Goal: Task Accomplishment & Management: Use online tool/utility

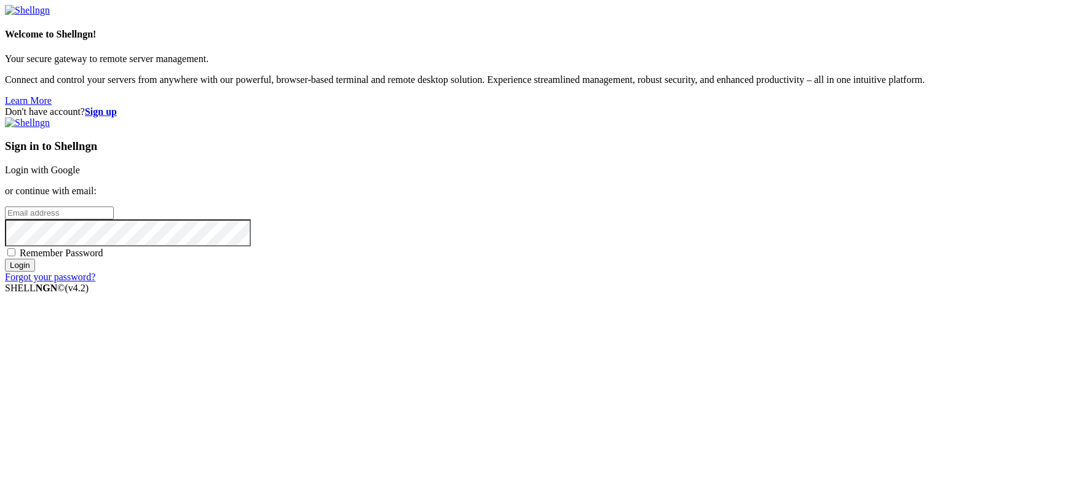
type input "[EMAIL_ADDRESS][DOMAIN_NAME]"
drag, startPoint x: 695, startPoint y: 188, endPoint x: 734, endPoint y: 181, distance: 39.3
click at [80, 175] on link "Login with Google" at bounding box center [42, 170] width 75 height 10
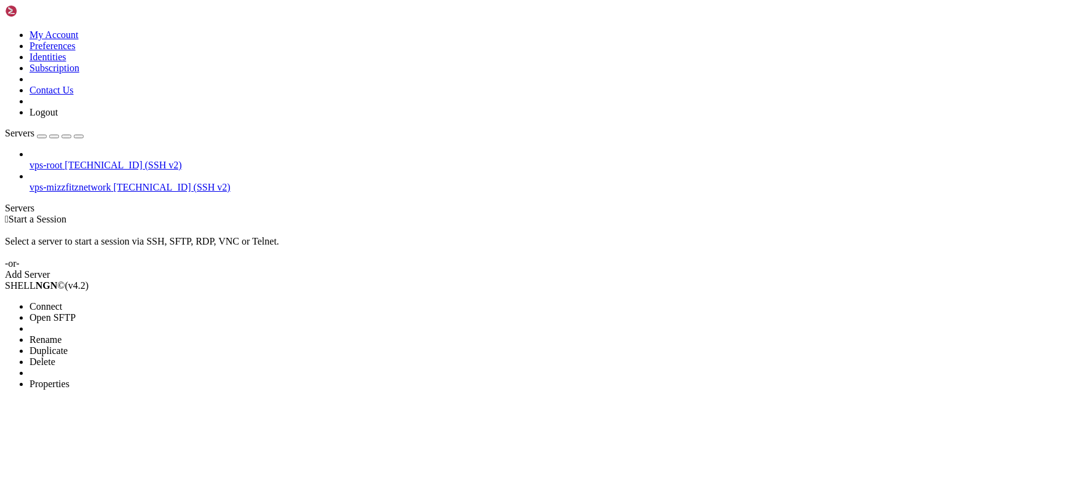
click at [69, 379] on span "Properties" at bounding box center [50, 384] width 40 height 10
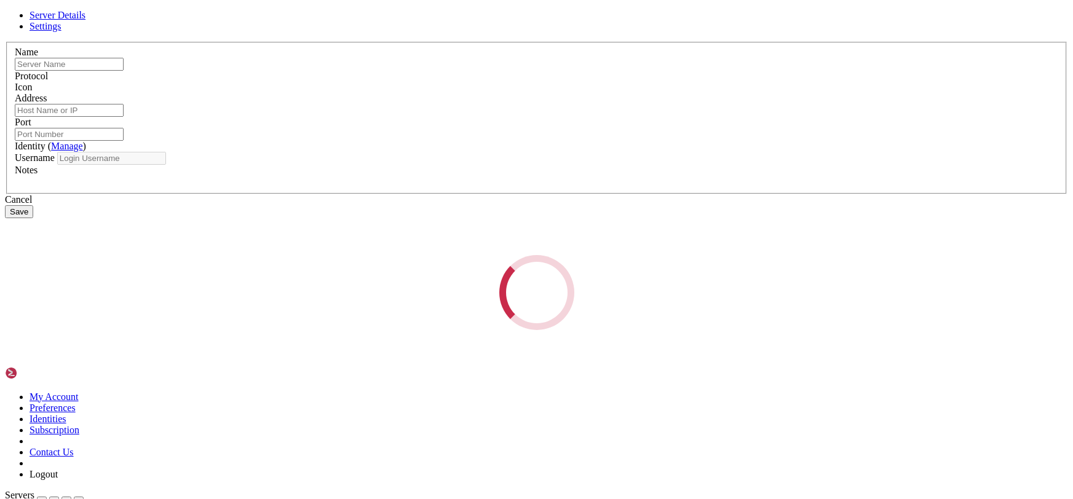
type input "vps-root"
type input "[TECHNICAL_ID]"
type input "22"
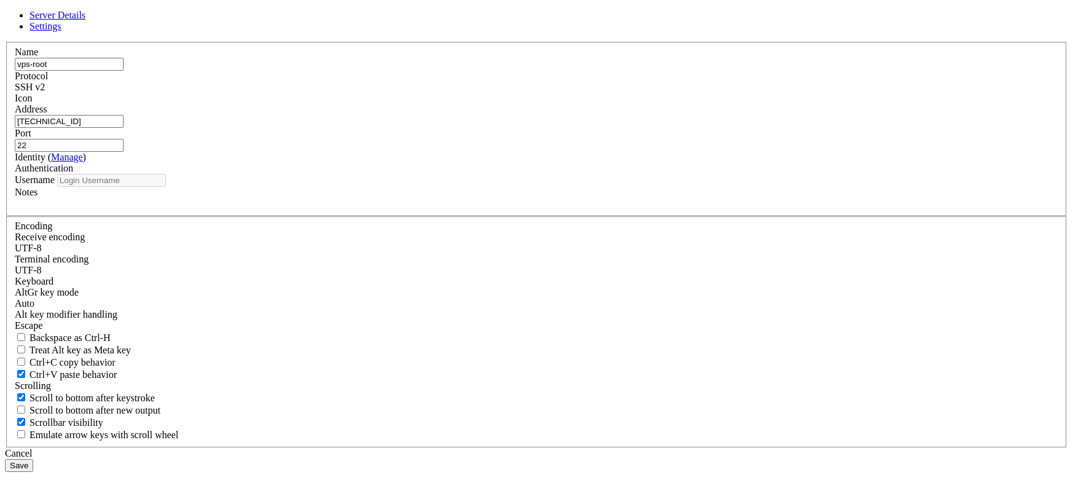
type input "root"
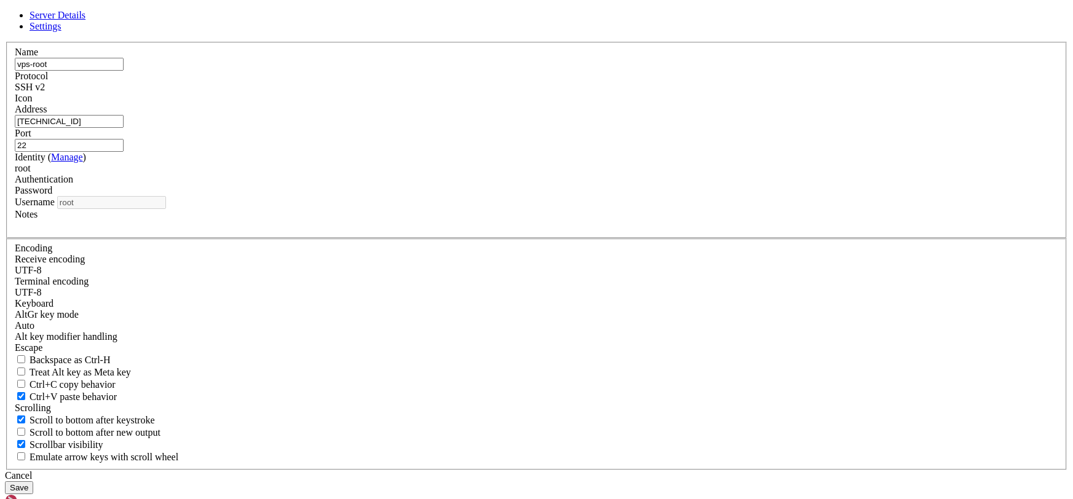
drag, startPoint x: 705, startPoint y: 103, endPoint x: 699, endPoint y: 103, distance: 6.2
click at [5, 42] on icon at bounding box center [5, 42] width 0 height 0
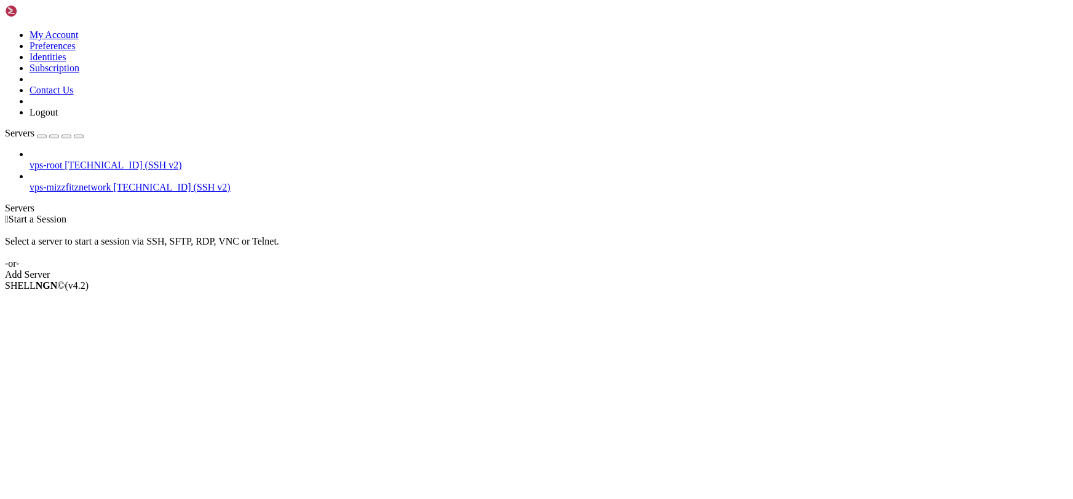
drag, startPoint x: 129, startPoint y: 17, endPoint x: 148, endPoint y: 16, distance: 19.7
click at [5, 30] on link at bounding box center [5, 30] width 0 height 0
click at [66, 62] on link "Identities" at bounding box center [48, 57] width 37 height 10
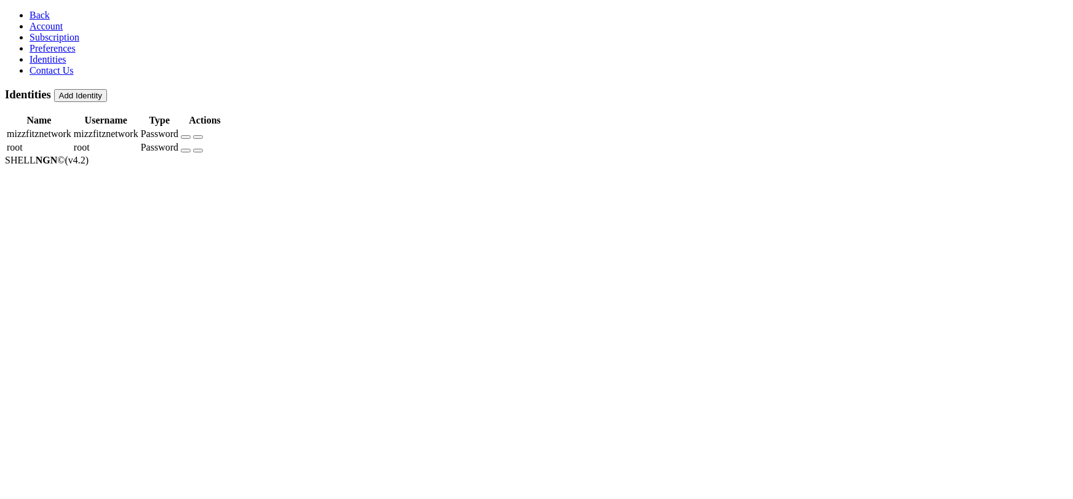
click at [186, 151] on icon "button" at bounding box center [186, 151] width 0 height 0
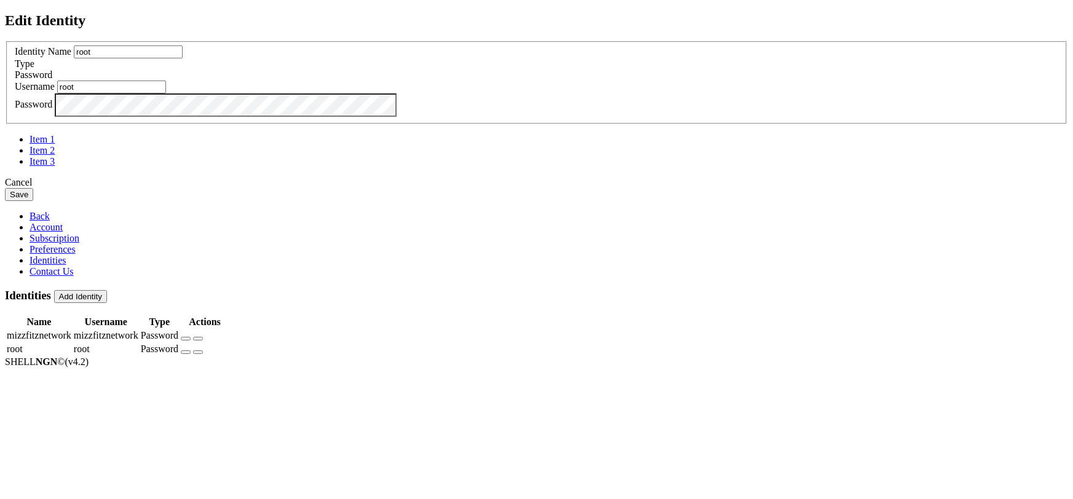
click at [332, 201] on div "Edit Identity Identity Name root Type Password Username root Password" at bounding box center [536, 106] width 1063 height 189
drag, startPoint x: 696, startPoint y: 353, endPoint x: 736, endPoint y: 350, distance: 40.1
click at [33, 201] on button "Save" at bounding box center [19, 194] width 28 height 13
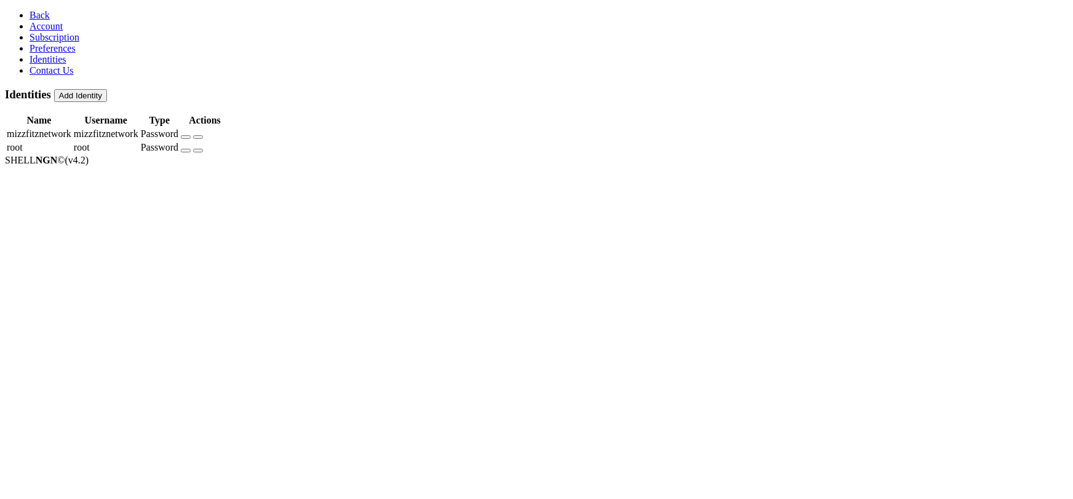
click at [30, 10] on link "Back" at bounding box center [40, 15] width 20 height 10
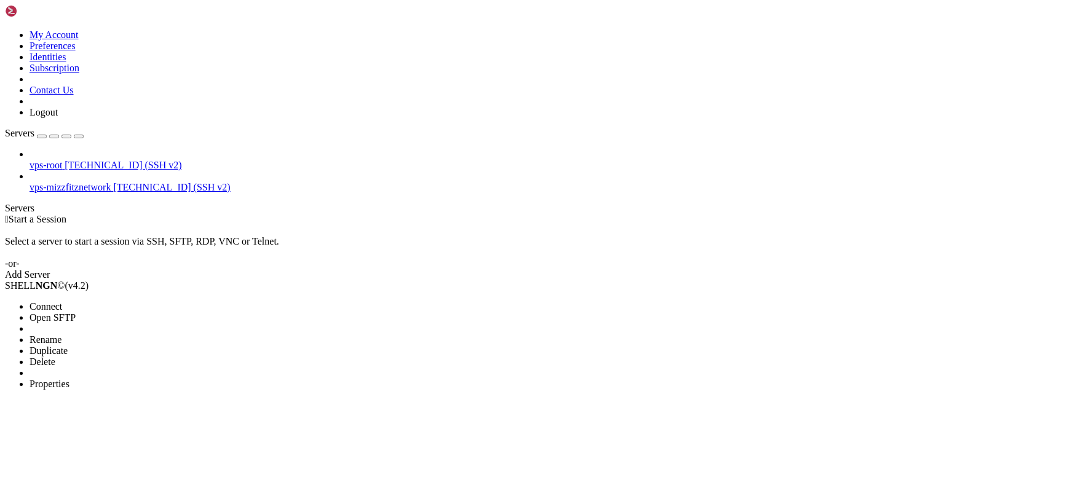
click at [83, 301] on ul "Connect Open SFTP New Server New Folder Rename Duplicate Delete Properties" at bounding box center [73, 345] width 137 height 89
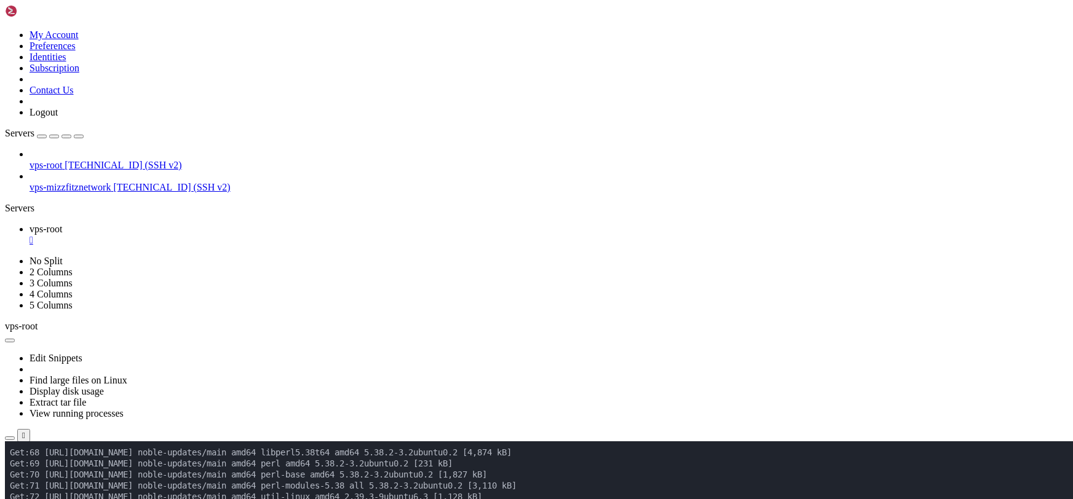
scroll to position [2136, 0]
click at [79, 137] on icon "button" at bounding box center [79, 137] width 0 height 0
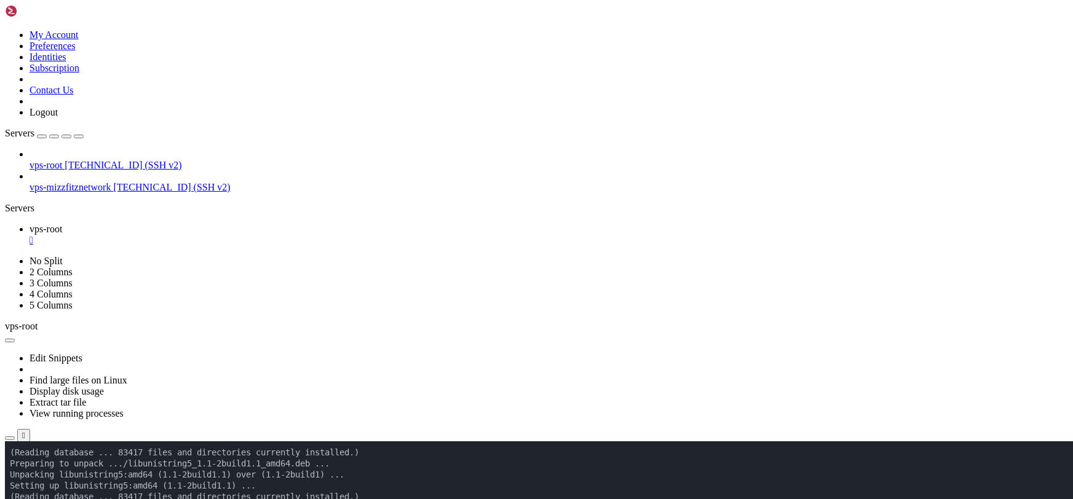
scroll to position [8091, 0]
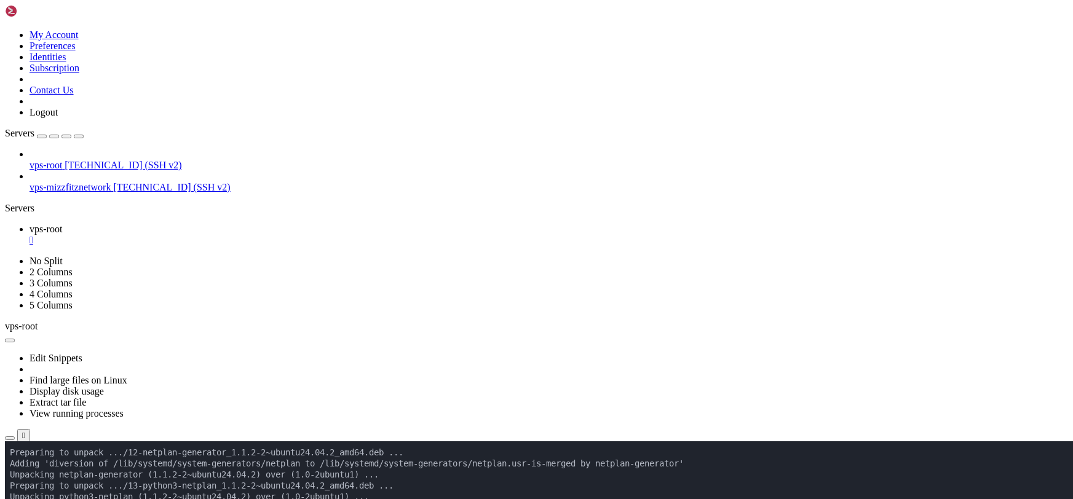
scroll to position [9242, 0]
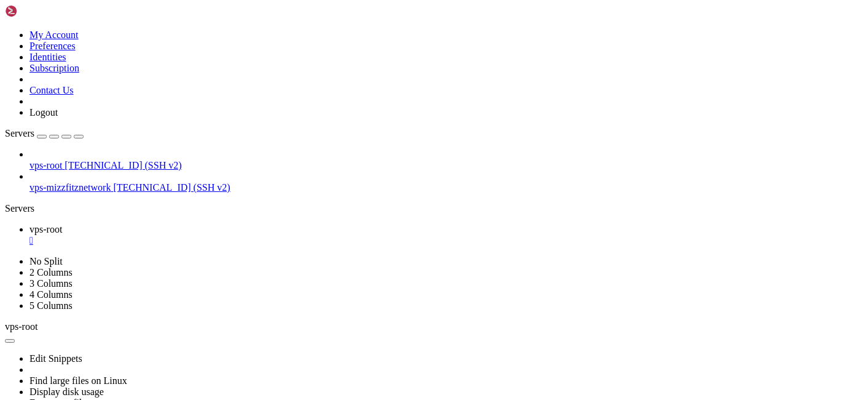
scroll to position [16678, 0]
drag, startPoint x: 733, startPoint y: 828, endPoint x: 719, endPoint y: 726, distance: 103.6
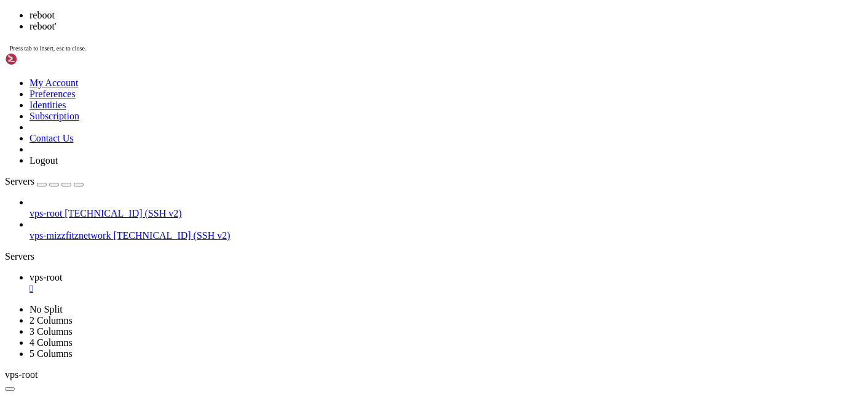
scroll to position [17023, 0]
